Goal: Transaction & Acquisition: Register for event/course

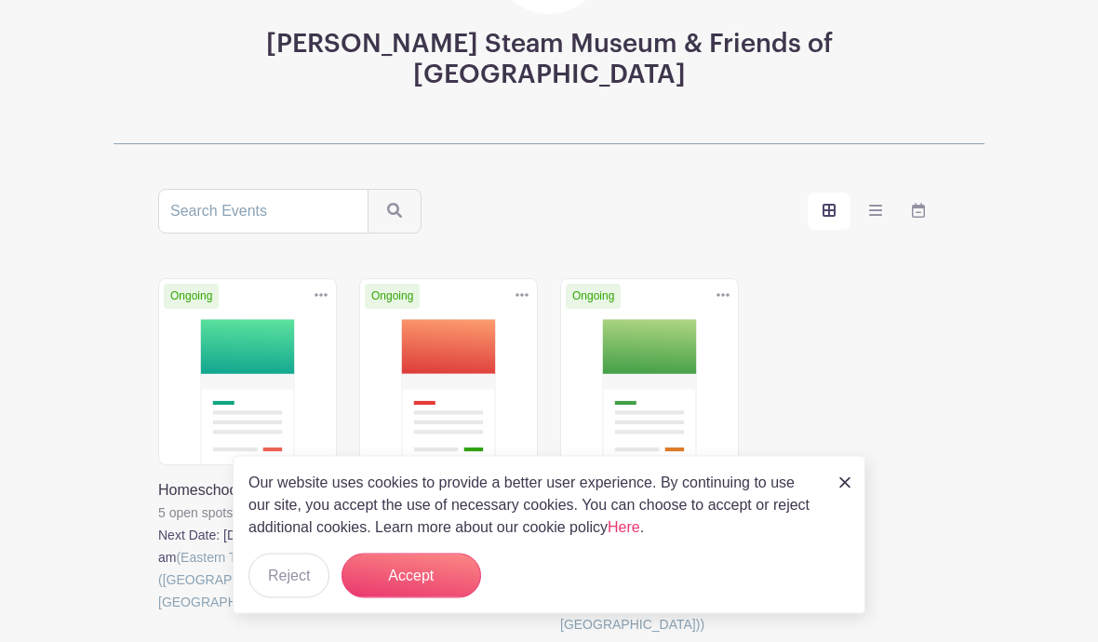
scroll to position [260, 0]
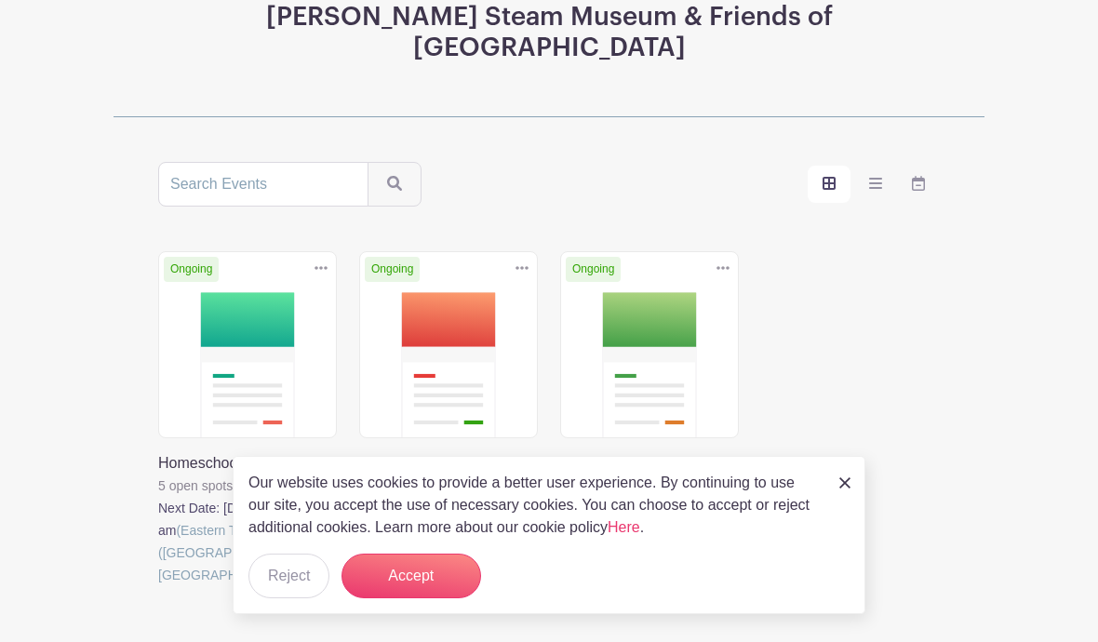
click at [419, 599] on button "Accept" at bounding box center [412, 576] width 140 height 45
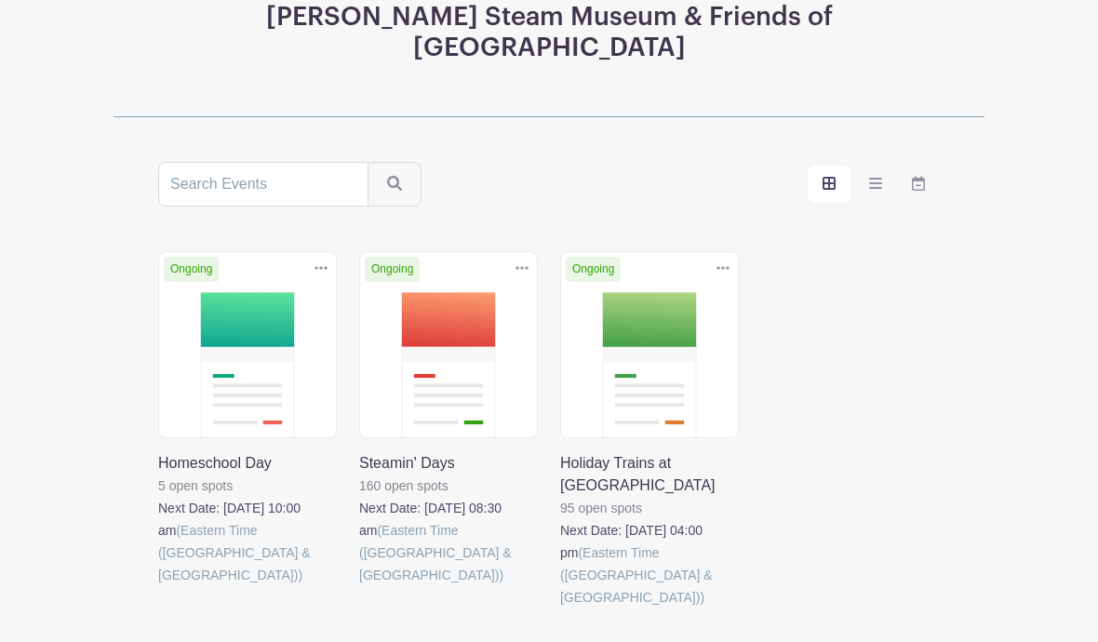
click at [158, 586] on link at bounding box center [158, 586] width 0 height 0
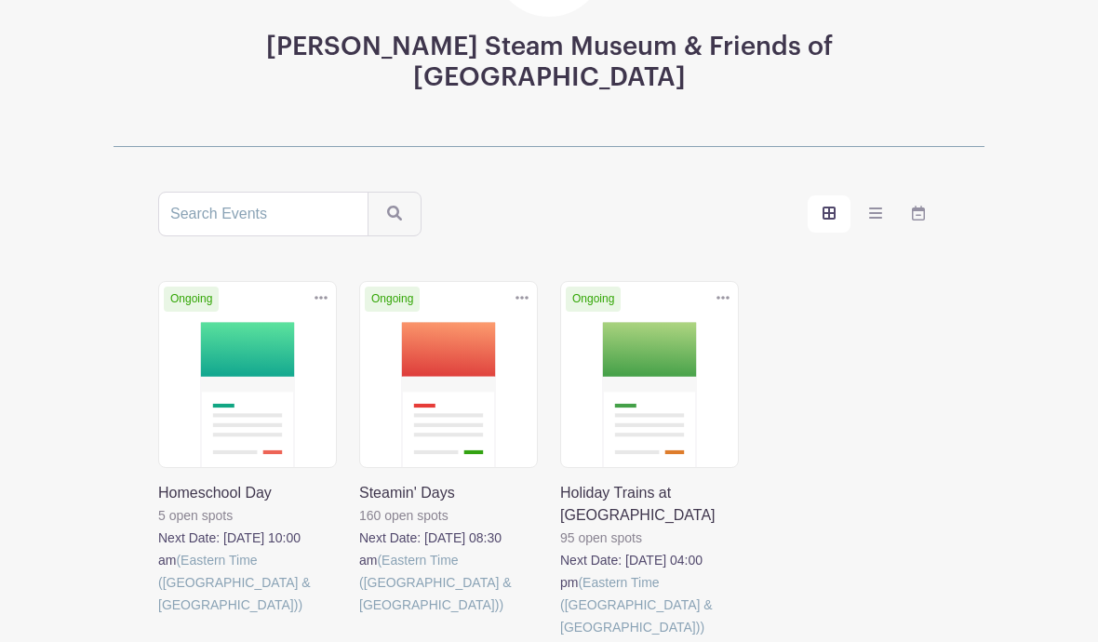
scroll to position [260, 0]
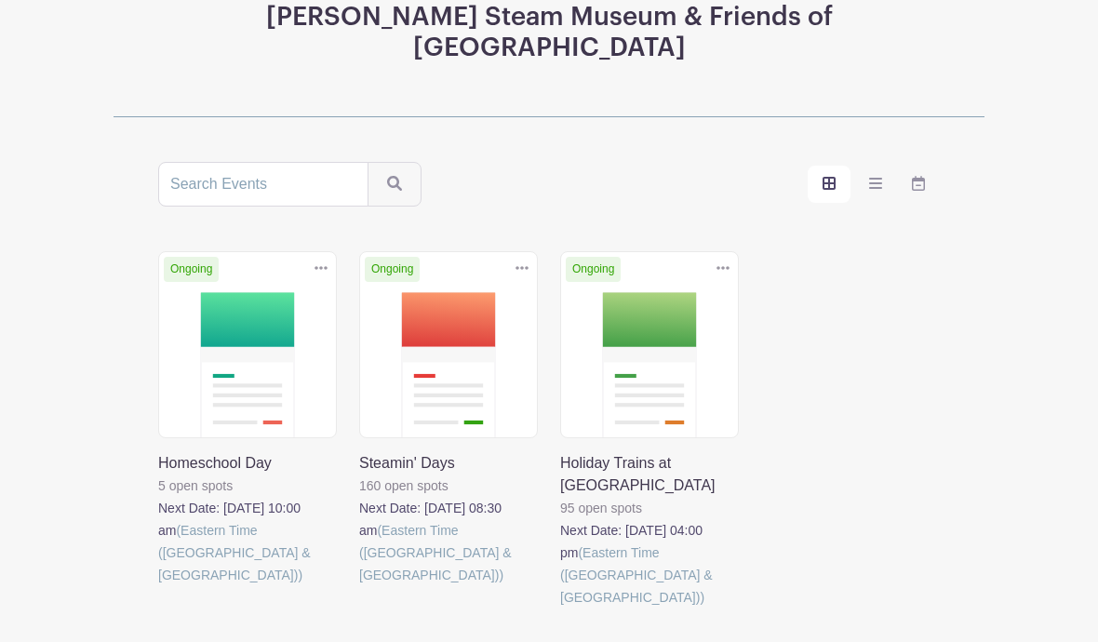
click at [359, 586] on link at bounding box center [359, 586] width 0 height 0
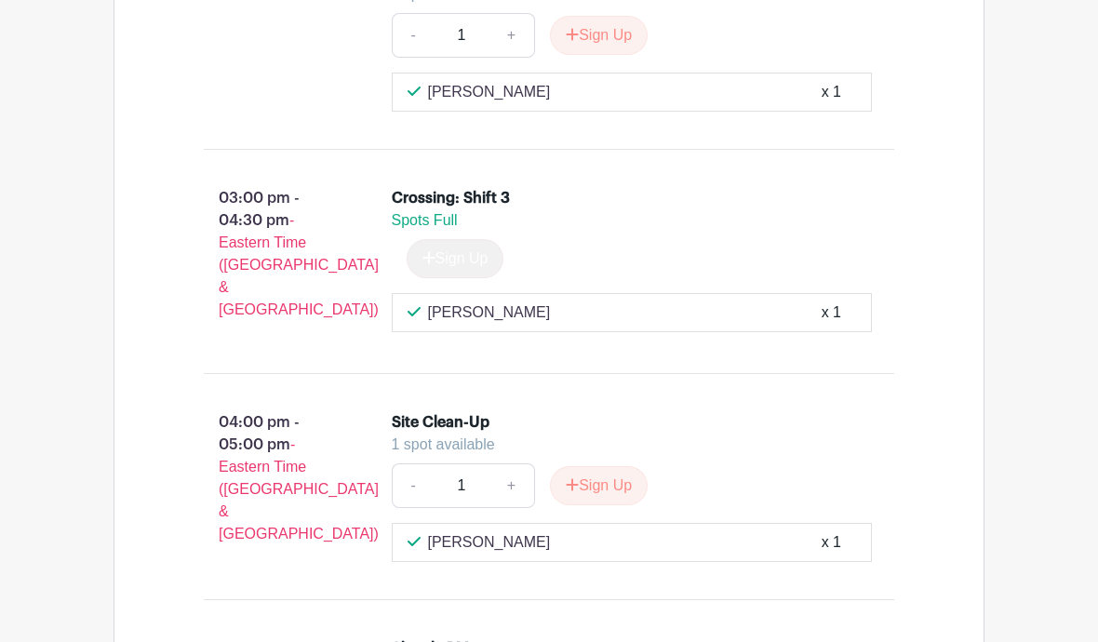
scroll to position [6227, 0]
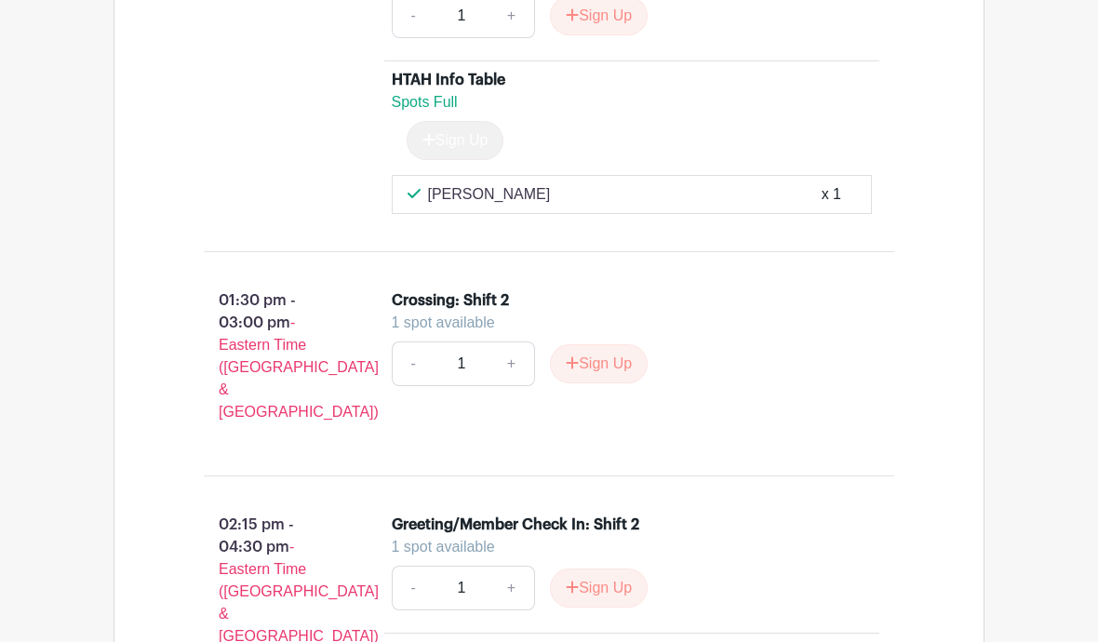
scroll to position [341, 0]
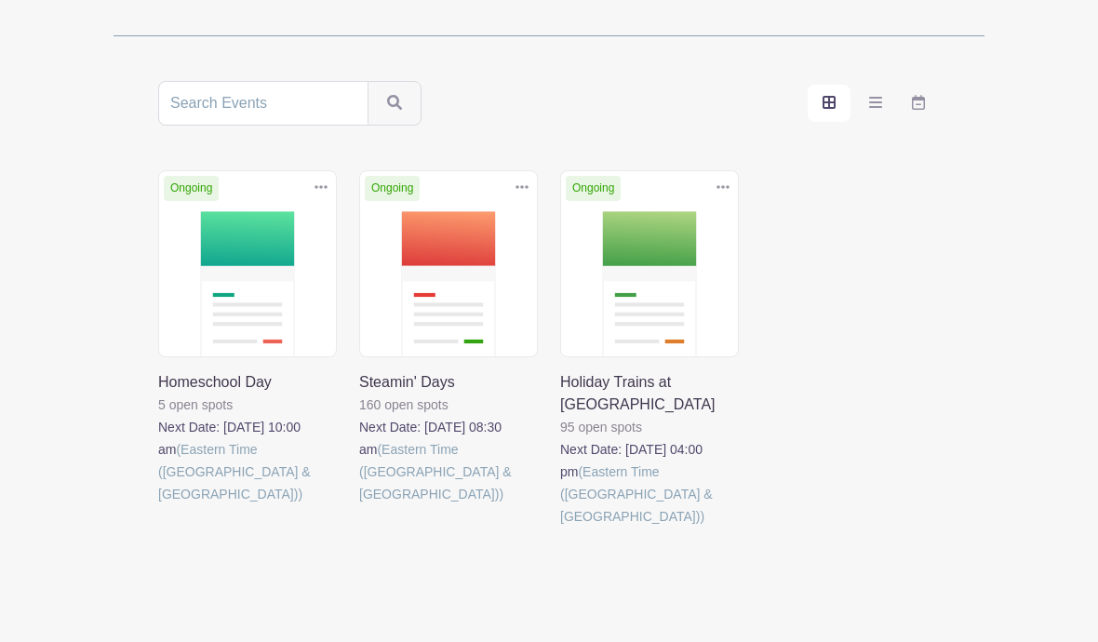
click at [560, 528] on link at bounding box center [560, 528] width 0 height 0
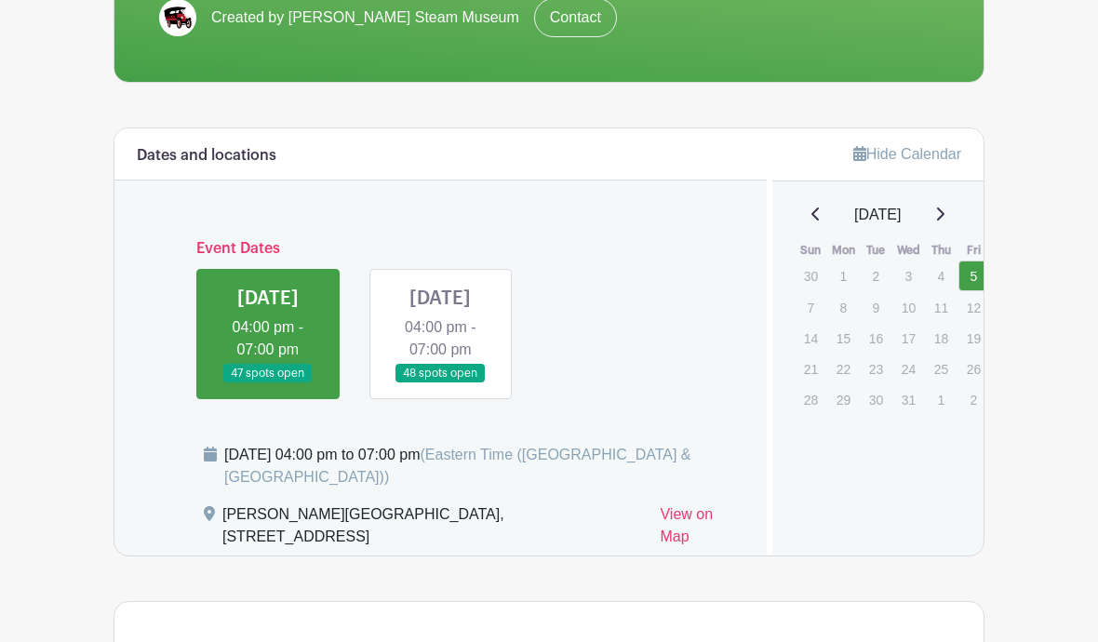
scroll to position [409, 0]
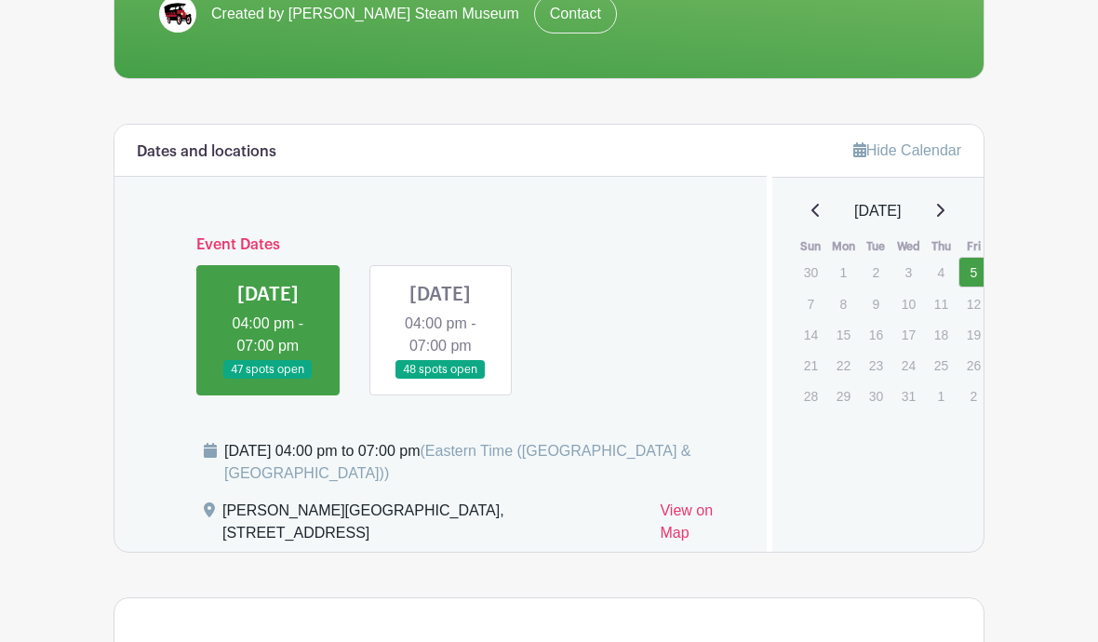
click at [440, 380] on link at bounding box center [440, 380] width 0 height 0
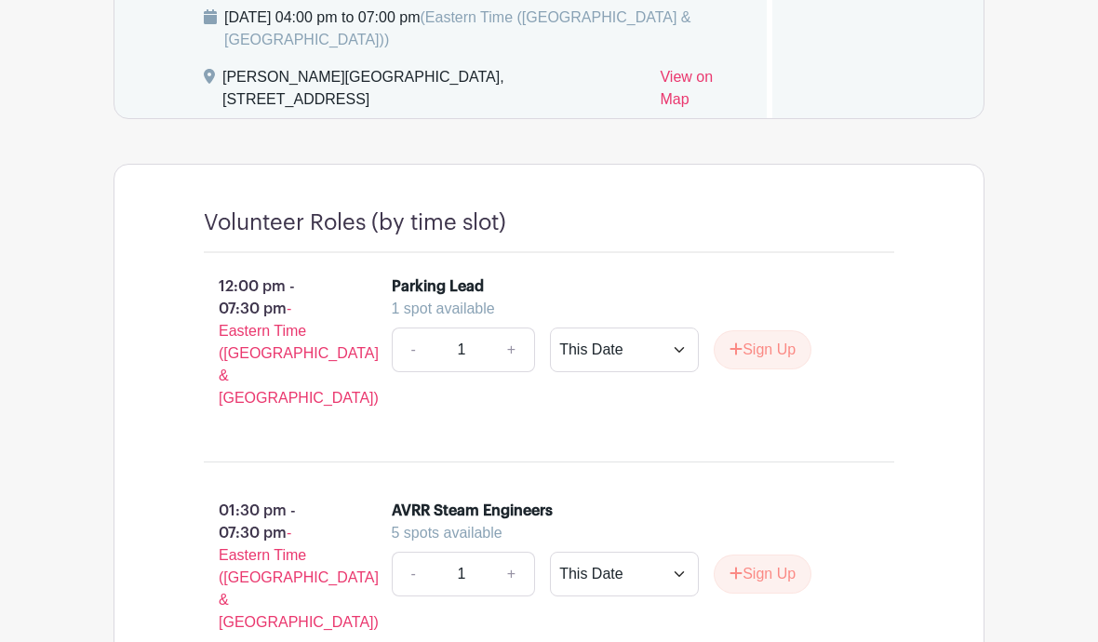
scroll to position [841, 0]
